Goal: Task Accomplishment & Management: Manage account settings

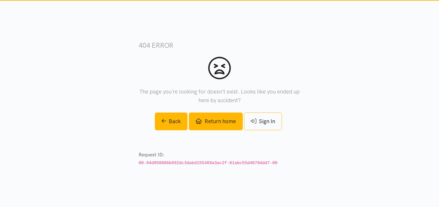
click at [218, 120] on link "Return home" at bounding box center [216, 122] width 54 height 18
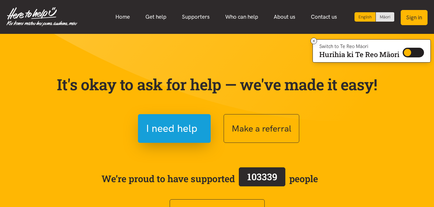
click at [416, 16] on button "Sign in" at bounding box center [414, 17] width 27 height 15
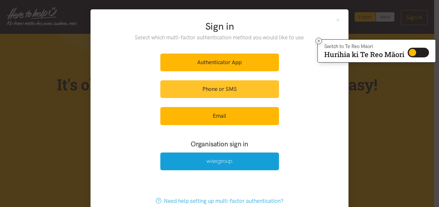
click at [210, 90] on link "Phone or SMS" at bounding box center [219, 89] width 119 height 18
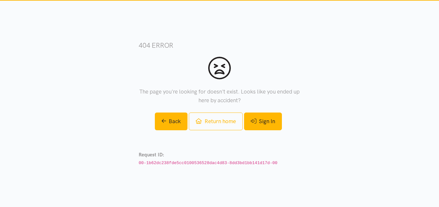
click at [272, 121] on link "Sign In" at bounding box center [263, 122] width 38 height 18
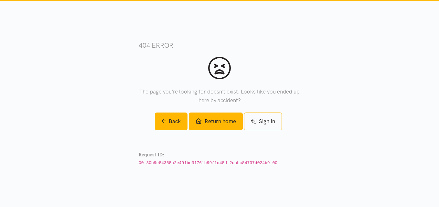
click at [226, 123] on link "Return home" at bounding box center [216, 122] width 54 height 18
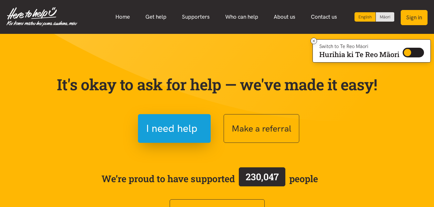
click at [415, 19] on button "Sign in" at bounding box center [414, 17] width 27 height 15
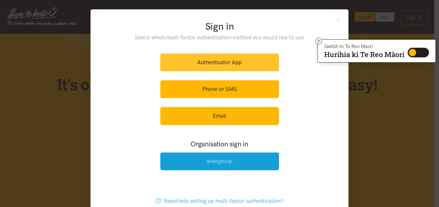
click at [221, 61] on link "Authenticator App" at bounding box center [219, 63] width 119 height 18
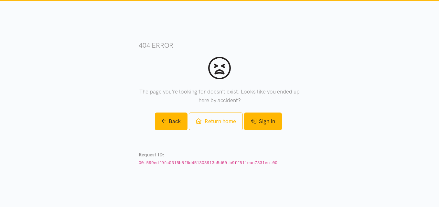
click at [264, 123] on link "Sign In" at bounding box center [263, 122] width 38 height 18
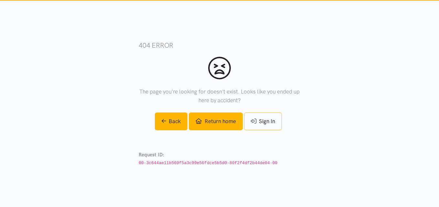
click at [221, 123] on link "Return home" at bounding box center [216, 122] width 54 height 18
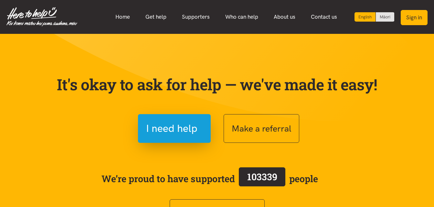
click at [410, 16] on button "Sign in" at bounding box center [414, 17] width 27 height 15
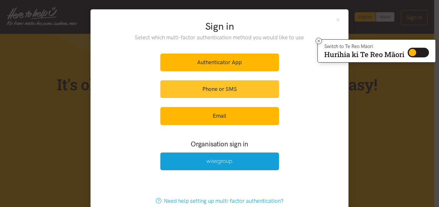
click at [208, 90] on link "Phone or SMS" at bounding box center [219, 89] width 119 height 18
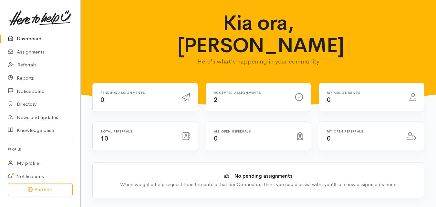
click at [225, 91] on div "Accepted assignments 2" at bounding box center [251, 97] width 82 height 13
click at [214, 91] on div "Accepted assignments 2" at bounding box center [251, 97] width 82 height 13
click at [298, 93] on icon at bounding box center [299, 97] width 8 height 8
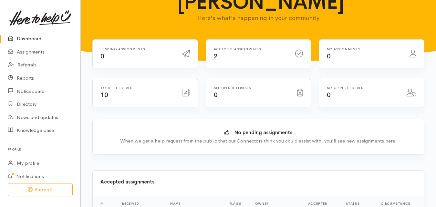
scroll to position [162, 0]
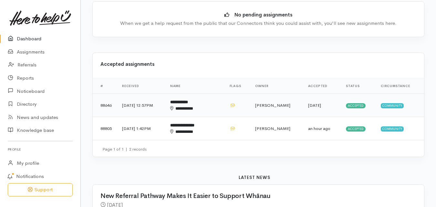
click at [354, 103] on span "Accepted" at bounding box center [356, 105] width 20 height 5
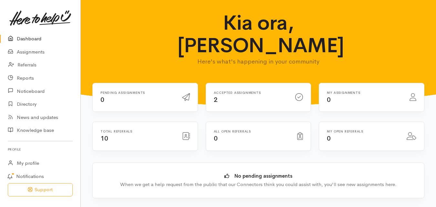
scroll to position [162, 0]
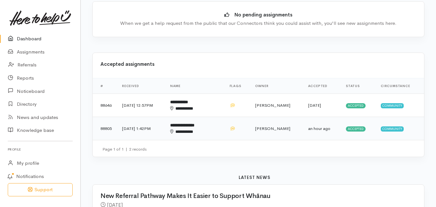
click at [193, 123] on b "**********" at bounding box center [182, 125] width 24 height 4
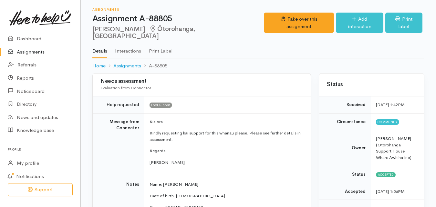
scroll to position [129, 0]
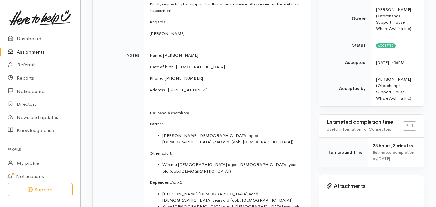
click at [384, 43] on span "Accepted" at bounding box center [386, 45] width 20 height 5
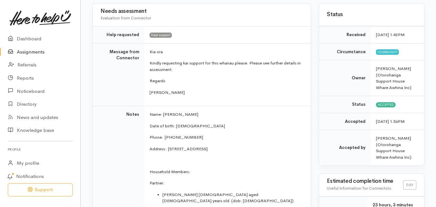
scroll to position [12, 0]
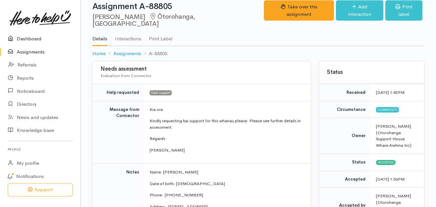
click at [34, 39] on link "Dashboard" at bounding box center [40, 38] width 80 height 13
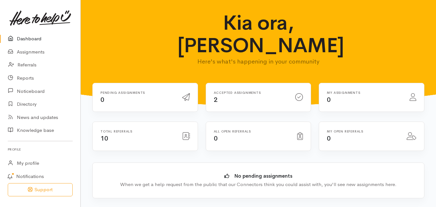
click at [103, 135] on span "10" at bounding box center [104, 139] width 7 height 8
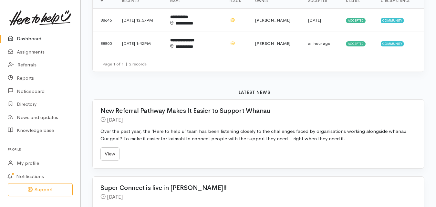
scroll to position [244, 0]
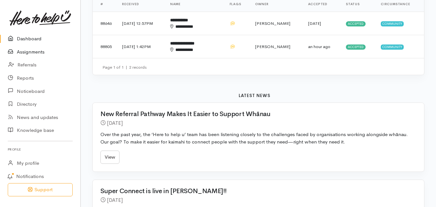
click at [23, 52] on link "Assignments" at bounding box center [40, 52] width 80 height 13
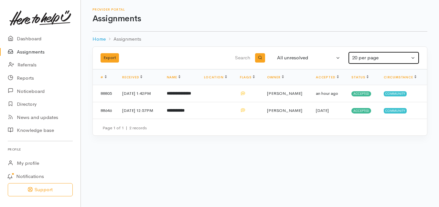
click at [413, 58] on button "20 per page" at bounding box center [383, 58] width 71 height 13
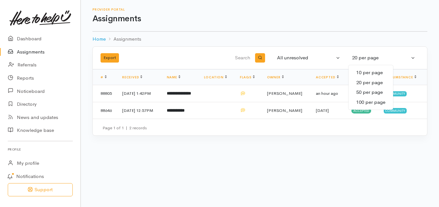
click at [379, 72] on span "10 per page" at bounding box center [369, 72] width 27 height 7
select select "10"
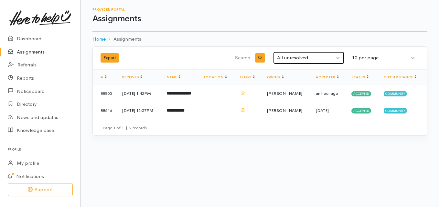
click at [339, 59] on button "All unresolved" at bounding box center [308, 58] width 71 height 13
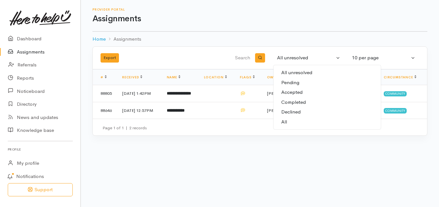
click at [293, 82] on span "Pending" at bounding box center [290, 82] width 18 height 7
select select "Pending"
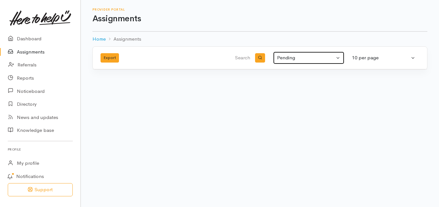
click at [338, 59] on button "Pending" at bounding box center [308, 58] width 71 height 13
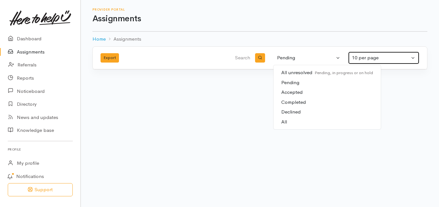
click at [411, 57] on button "10 per page" at bounding box center [383, 58] width 71 height 13
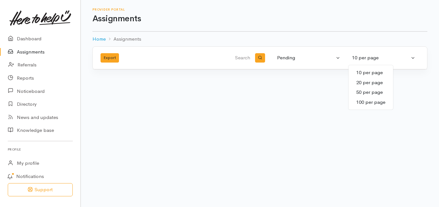
click at [371, 71] on span "10 per page" at bounding box center [369, 72] width 27 height 7
click at [112, 58] on button "Export" at bounding box center [110, 57] width 18 height 9
click at [146, 142] on body "Support Your 'Here to help u' liaison Your contact within the 'Here to help u' …" at bounding box center [219, 103] width 439 height 207
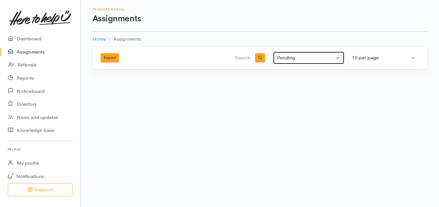
click at [287, 57] on div "Pending" at bounding box center [306, 57] width 58 height 7
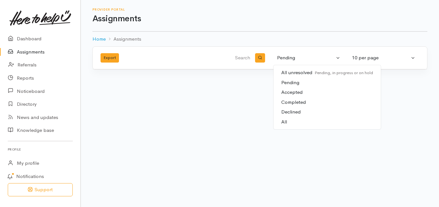
click at [145, 178] on body "Support Your 'Here to help u' liaison Your contact within the 'Here to help u' …" at bounding box center [219, 103] width 439 height 207
click at [24, 51] on link "Assignments" at bounding box center [40, 52] width 80 height 13
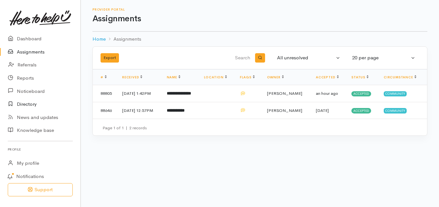
click at [21, 105] on link "Directory" at bounding box center [40, 104] width 80 height 13
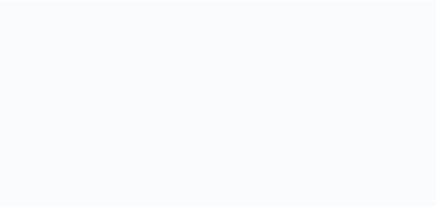
scroll to position [32, 0]
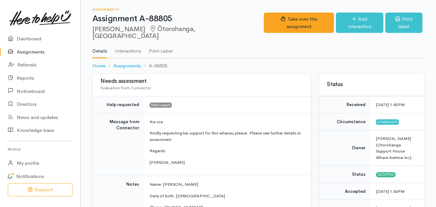
scroll to position [12, 0]
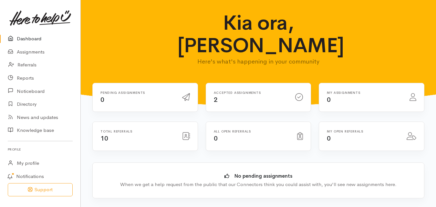
scroll to position [162, 0]
